Goal: Information Seeking & Learning: Find specific fact

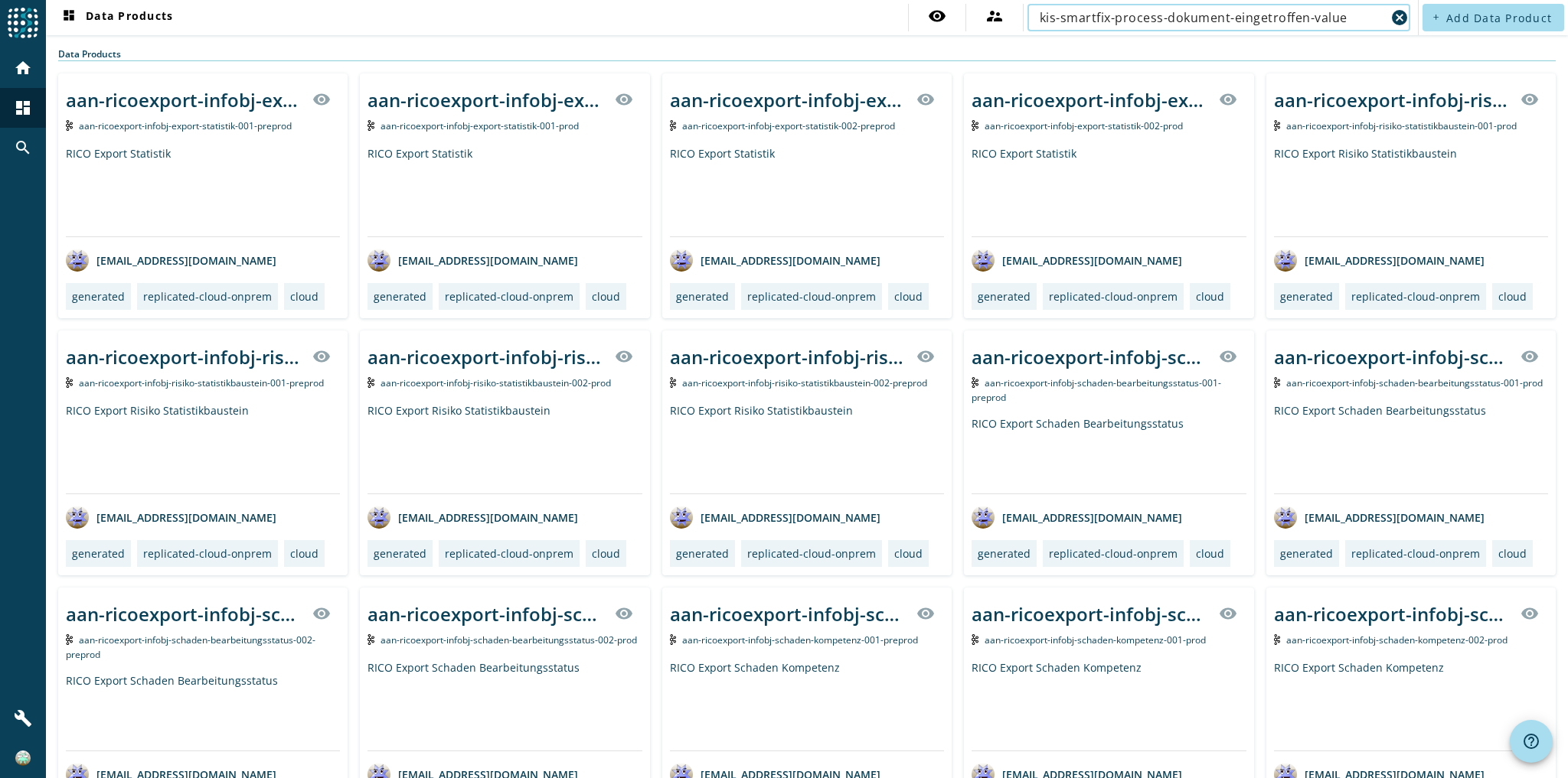
click at [1303, 19] on input "kis-smartfix-process-dokument-eingetroffen-value" at bounding box center [1212, 17] width 346 height 18
type input "kis-smartfix-process-dokument-eingetroffen-"
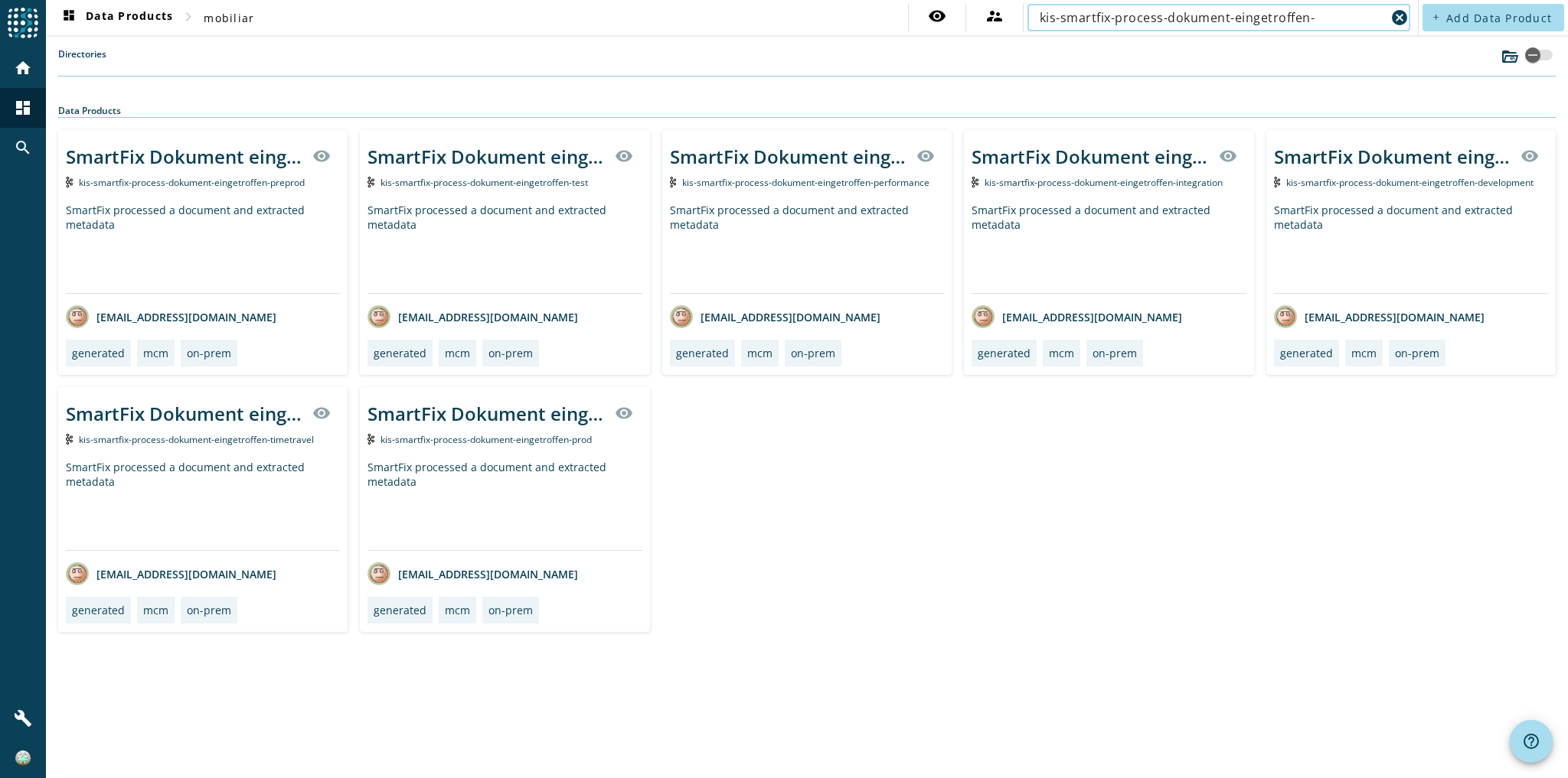
click at [556, 473] on div "SmartFix processed a document and extracted metadata" at bounding box center [505, 505] width 274 height 91
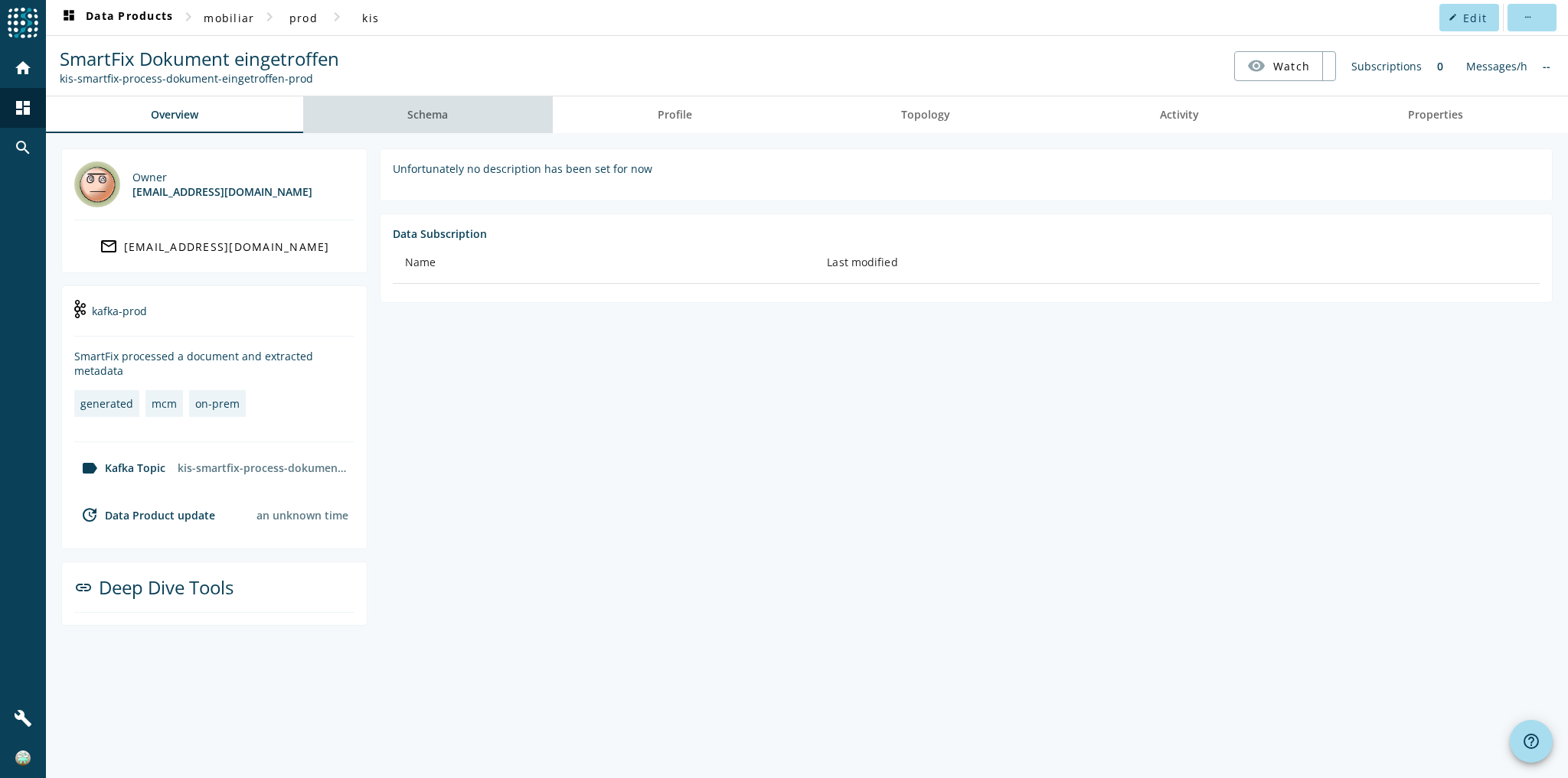
click at [444, 122] on span "Schema" at bounding box center [427, 115] width 40 height 37
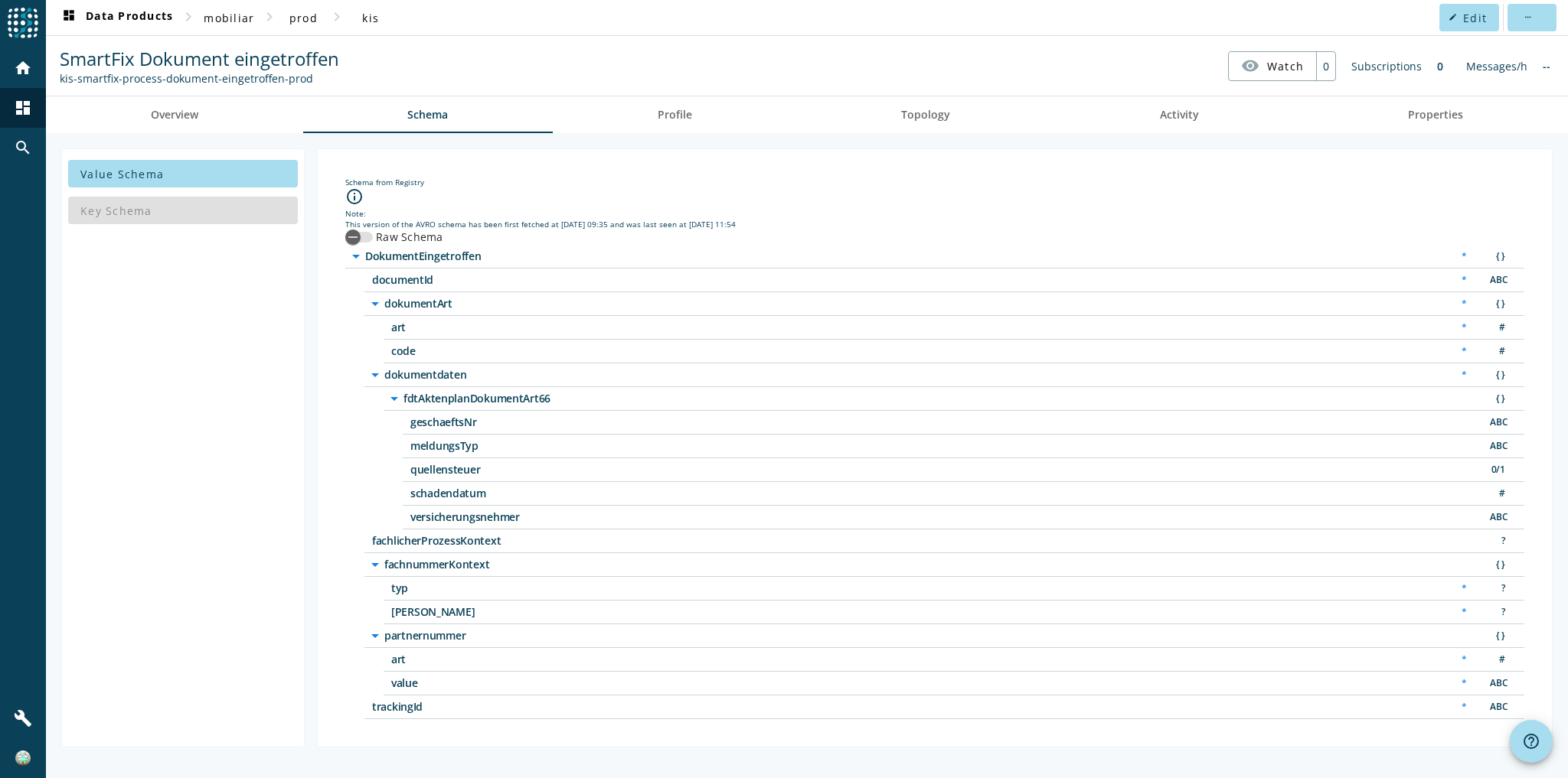
drag, startPoint x: 567, startPoint y: 394, endPoint x: 402, endPoint y: 397, distance: 165.0
click at [402, 397] on div "arrow_drop_down fdtAktenplanDokumentArt66" at bounding box center [585, 398] width 401 height 18
copy div "n fdtAktenplanDokumentArt66"
